Goal: Information Seeking & Learning: Learn about a topic

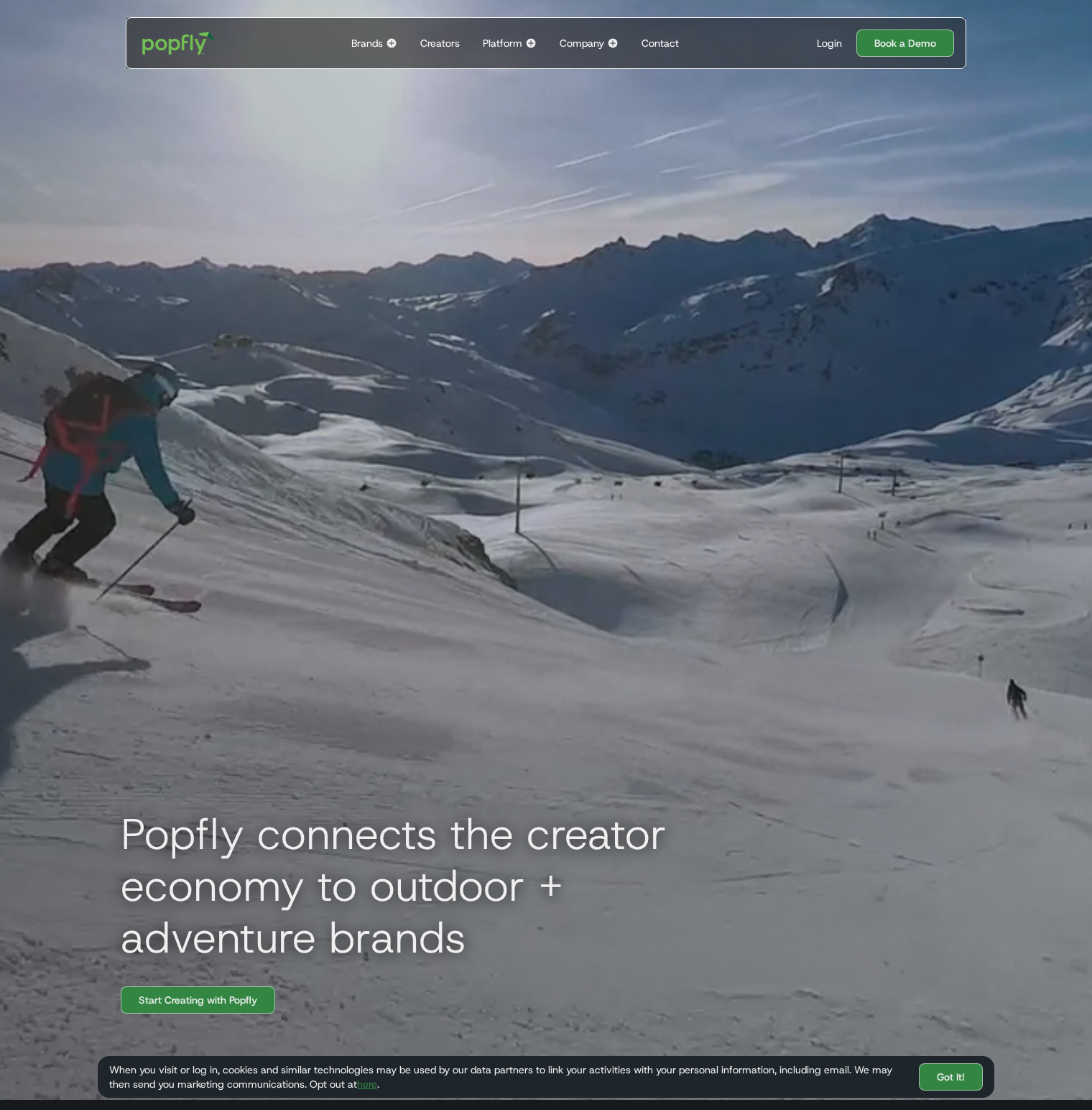
click at [385, 42] on div "Brands Back to main menu Popfly for Brands Connect with creators on the only pl…" at bounding box center [375, 43] width 58 height 50
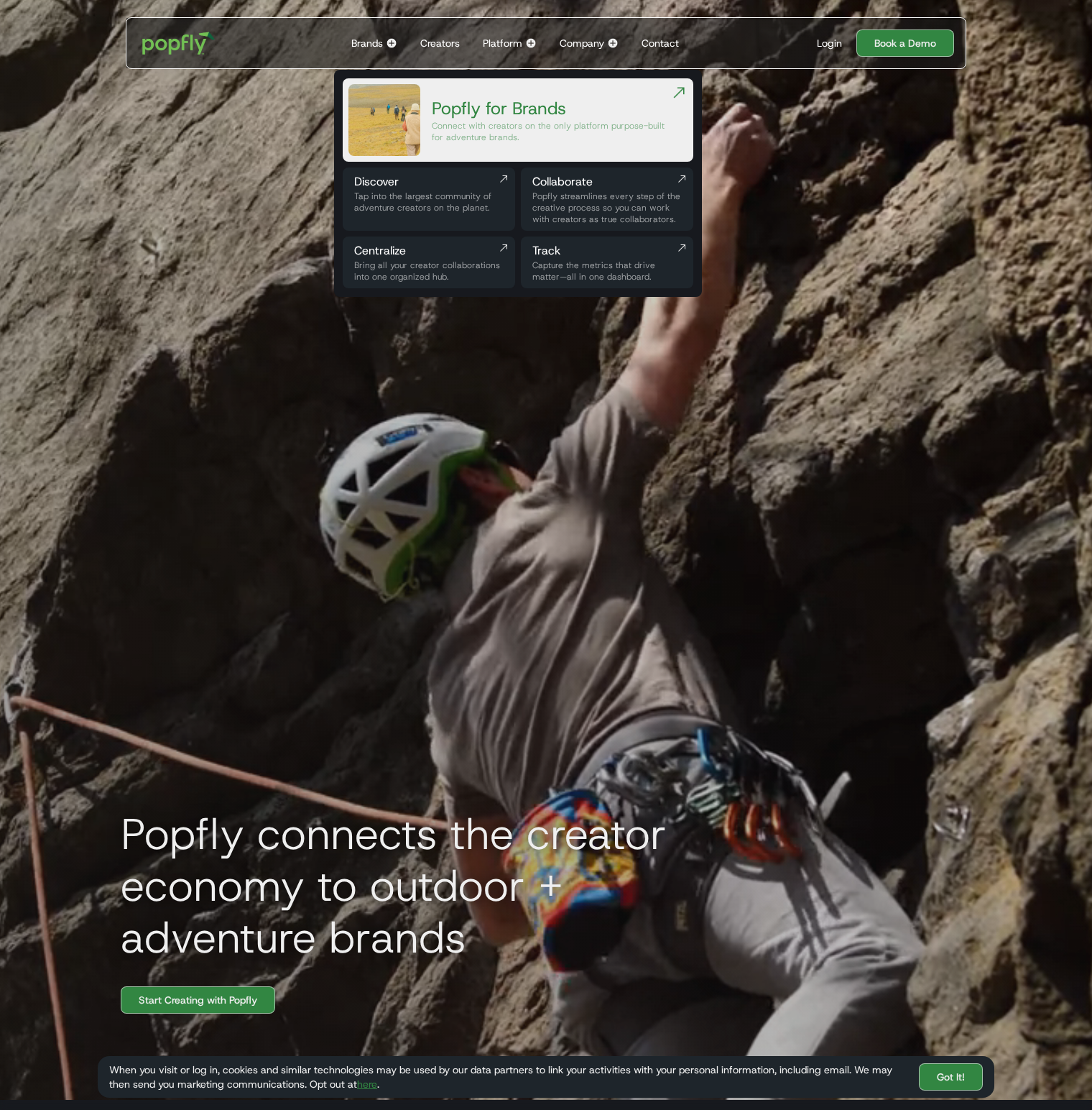
click at [445, 198] on div "Tap into the largest community of adventure creators on the planet." at bounding box center [429, 201] width 149 height 23
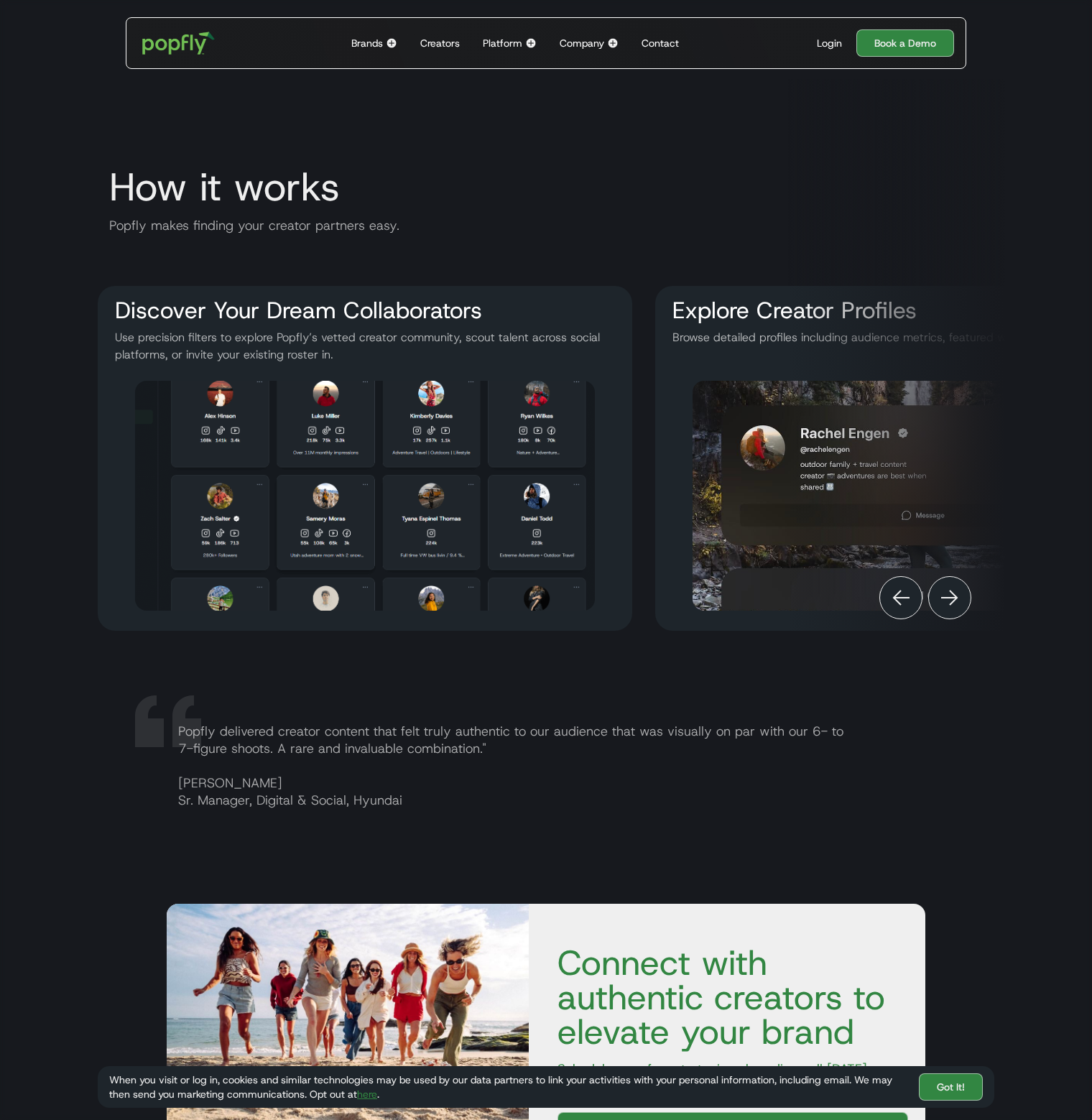
scroll to position [2874, 0]
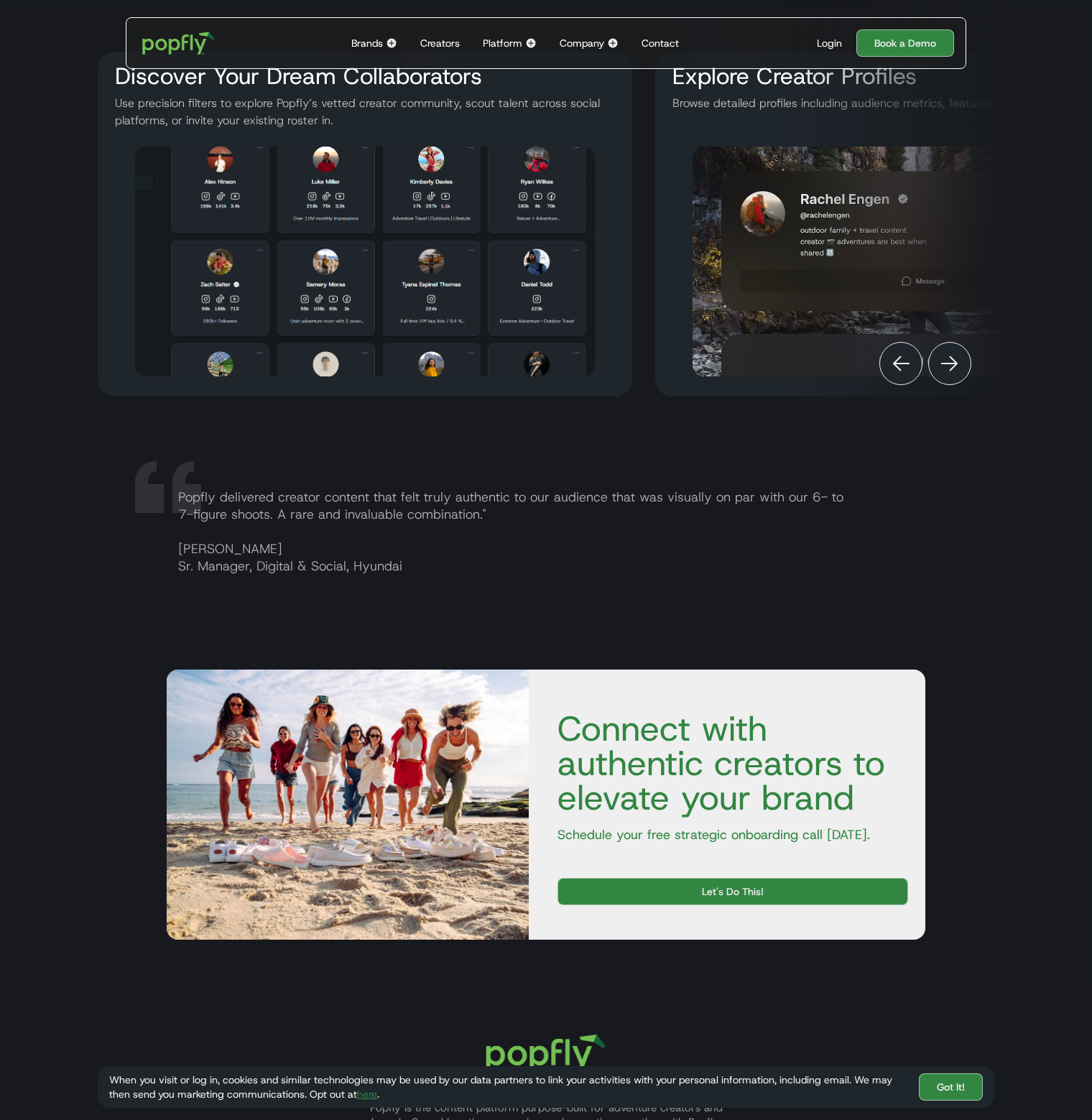
click at [984, 559] on div "Popfly delivered creator content that felt truly authentic to our audience that…" at bounding box center [546, 540] width 897 height 173
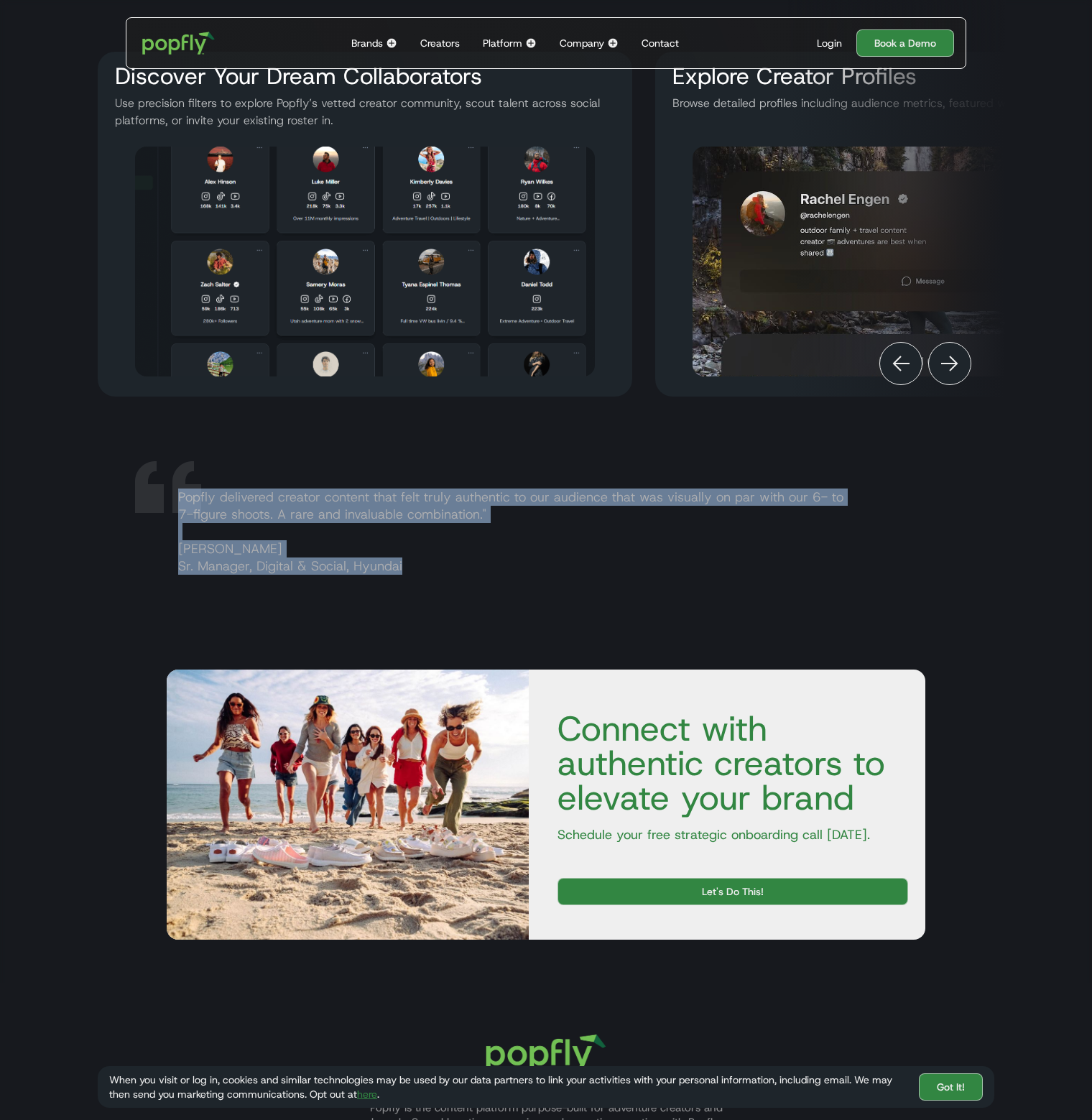
drag, startPoint x: 177, startPoint y: 508, endPoint x: 443, endPoint y: 594, distance: 279.6
click at [443, 597] on div "Popfly delivered creator content that felt truly authentic to our audience that…" at bounding box center [546, 540] width 897 height 173
click at [406, 528] on p "Popfly delivered creator content that felt truly authentic to our audience that…" at bounding box center [563, 532] width 794 height 86
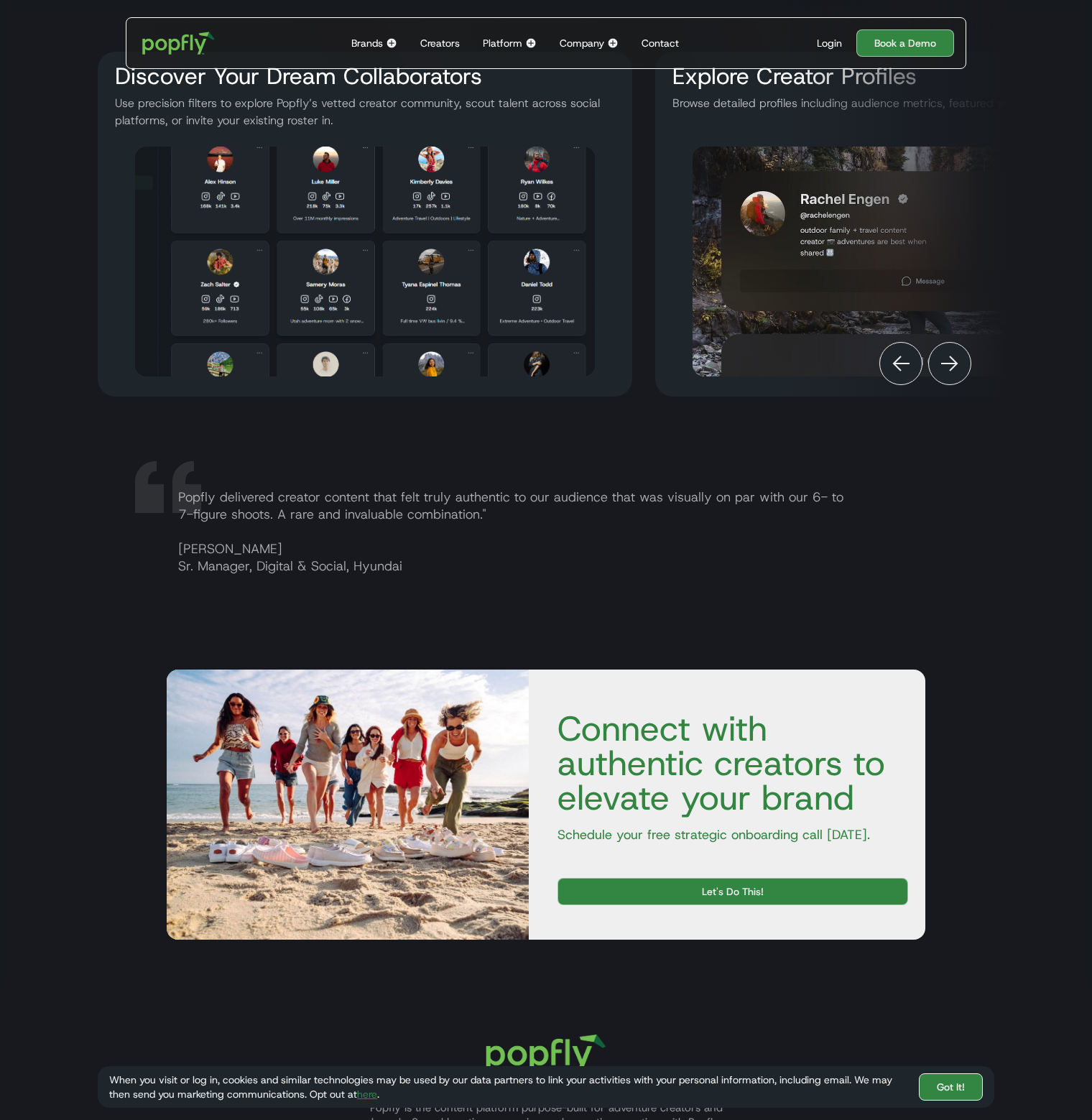
click at [956, 1085] on link "Got It!" at bounding box center [950, 1086] width 64 height 27
